Goal: Task Accomplishment & Management: Use online tool/utility

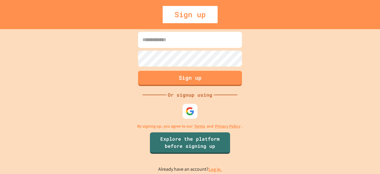
click at [163, 47] on input at bounding box center [190, 40] width 104 height 16
click at [188, 108] on img at bounding box center [190, 111] width 10 height 10
click at [189, 113] on img at bounding box center [190, 111] width 10 height 10
click at [203, 35] on input at bounding box center [190, 40] width 104 height 16
click at [203, 35] on input "*" at bounding box center [190, 40] width 104 height 16
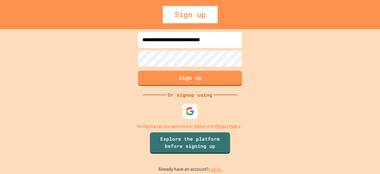
type input "**********"
click at [217, 79] on button "Sign up" at bounding box center [190, 77] width 106 height 15
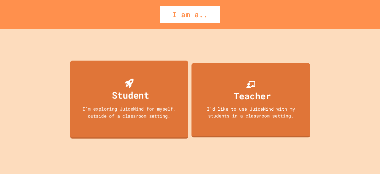
click at [169, 121] on div "Student I'm exploring JuiceMind for myself, outside of a classroom setting." at bounding box center [129, 99] width 118 height 78
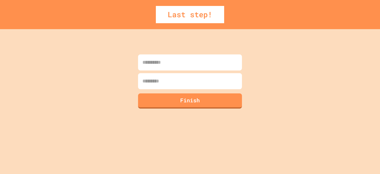
click at [166, 70] on input at bounding box center [190, 62] width 104 height 16
type input "****"
click at [166, 80] on input at bounding box center [190, 81] width 104 height 16
type input "******"
click at [170, 104] on button "Finish" at bounding box center [190, 99] width 106 height 15
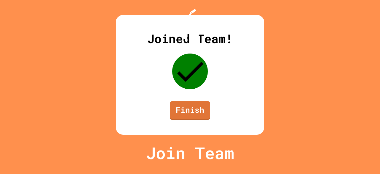
click at [178, 111] on div "Joined Team! Finish" at bounding box center [190, 75] width 149 height 120
click at [189, 120] on link "Finish" at bounding box center [190, 110] width 41 height 20
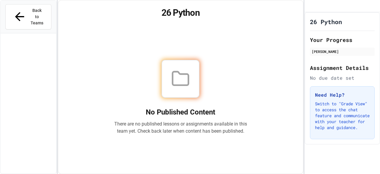
click at [243, 100] on div "No Published Content There are no published lessons or assignments available in…" at bounding box center [180, 97] width 133 height 75
click at [190, 86] on icon at bounding box center [180, 78] width 19 height 19
click at [41, 14] on button "Back to Teams" at bounding box center [28, 16] width 46 height 25
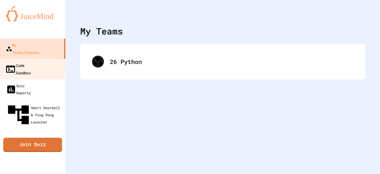
click at [53, 59] on link "Code Sandbox" at bounding box center [32, 69] width 67 height 21
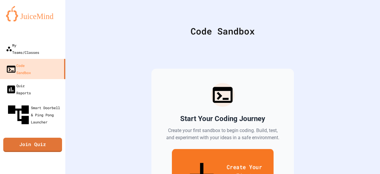
click at [243, 157] on link "Create Your First Sandbox" at bounding box center [223, 176] width 102 height 55
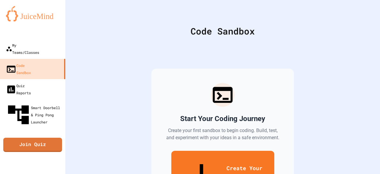
scroll to position [28, 0]
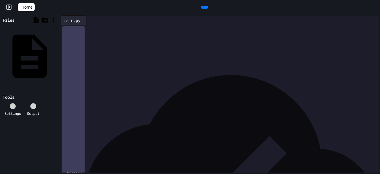
click at [75, 26] on div at bounding box center [224, 29] width 309 height 6
click at [205, 9] on div at bounding box center [204, 7] width 7 height 3
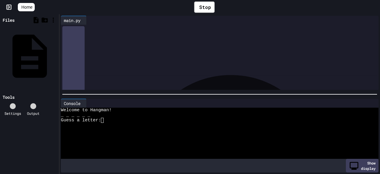
click at [105, 120] on textarea "Terminal input" at bounding box center [105, 120] width 3 height 5
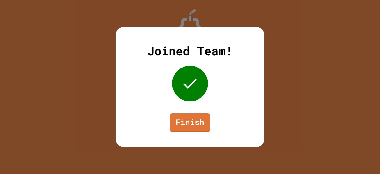
click at [174, 99] on div "Joined Team! Finish" at bounding box center [190, 87] width 149 height 120
click at [190, 119] on link "Finish" at bounding box center [190, 122] width 41 height 20
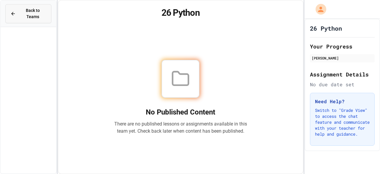
click at [30, 16] on button "Back to Teams" at bounding box center [28, 13] width 46 height 19
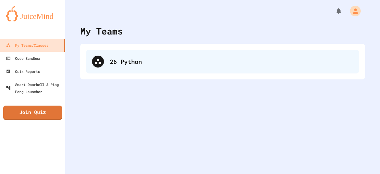
click at [109, 66] on div "26 Python" at bounding box center [222, 62] width 273 height 24
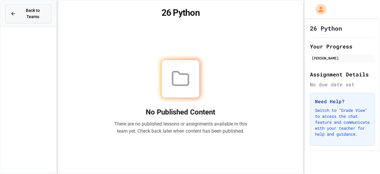
click at [19, 14] on button "Back to Teams" at bounding box center [28, 13] width 46 height 19
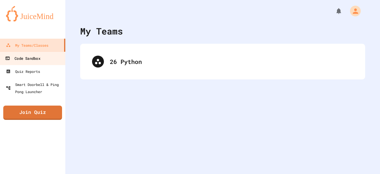
click at [32, 62] on link "Code Sandbox" at bounding box center [32, 57] width 67 height 13
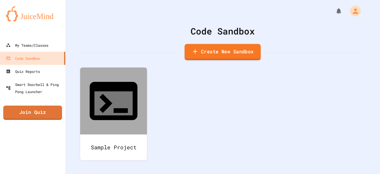
click at [208, 47] on link "Create New Sandbox" at bounding box center [223, 52] width 76 height 16
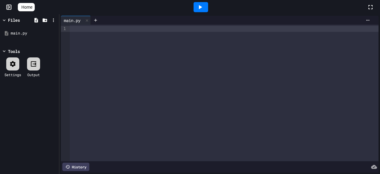
click at [84, 47] on div at bounding box center [224, 93] width 309 height 136
click at [135, 31] on div "**********" at bounding box center [220, 29] width 300 height 6
click at [203, 11] on div at bounding box center [201, 7] width 15 height 10
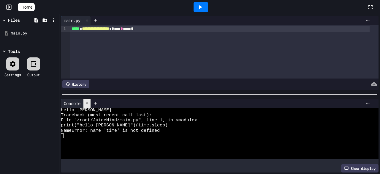
click at [89, 101] on icon at bounding box center [87, 103] width 4 height 4
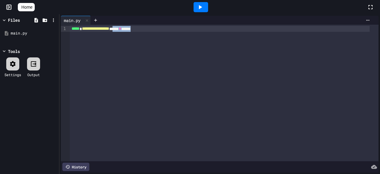
drag, startPoint x: 157, startPoint y: 30, endPoint x: 130, endPoint y: 30, distance: 26.4
click at [130, 30] on div "**********" at bounding box center [220, 29] width 300 height 6
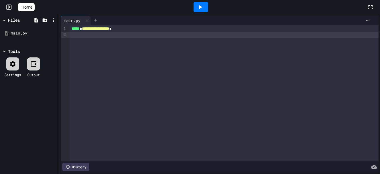
click at [100, 17] on div at bounding box center [96, 20] width 10 height 9
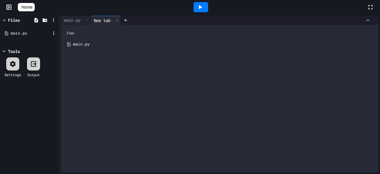
click at [24, 32] on div "main.py" at bounding box center [31, 33] width 40 height 6
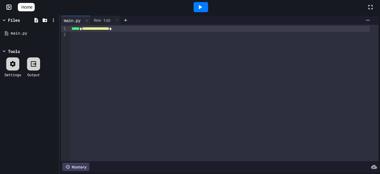
click at [29, 10] on link "Home" at bounding box center [26, 7] width 17 height 8
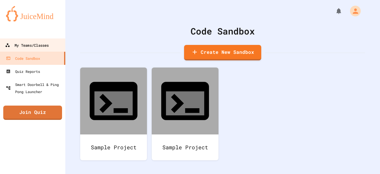
click at [33, 48] on div "My Teams/Classes" at bounding box center [27, 45] width 44 height 7
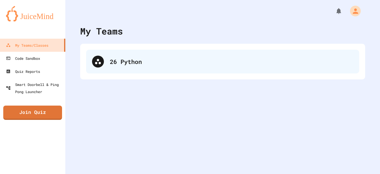
click at [103, 61] on div at bounding box center [98, 62] width 12 height 12
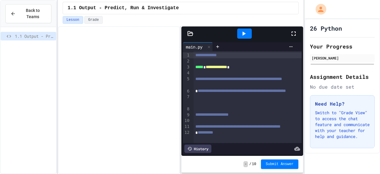
click at [226, 159] on div "- / 10 Submit Answer" at bounding box center [243, 164] width 122 height 17
click at [222, 80] on span "**********" at bounding box center [238, 79] width 87 height 4
